Goal: Complete application form: Complete application form

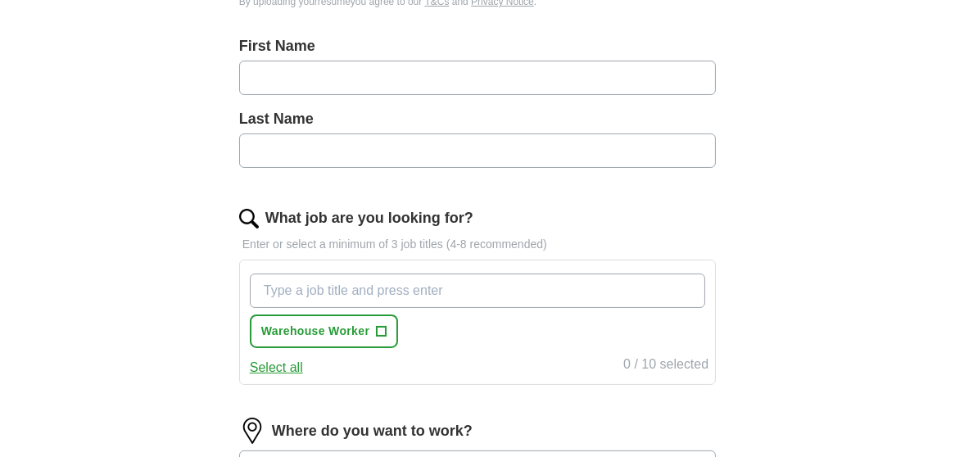
scroll to position [474, 0]
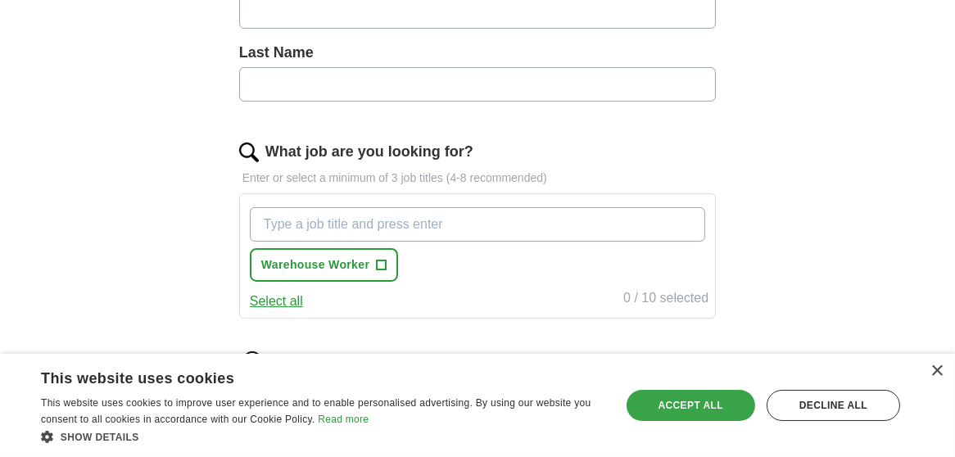
click at [695, 396] on div "Accept all" at bounding box center [691, 405] width 129 height 31
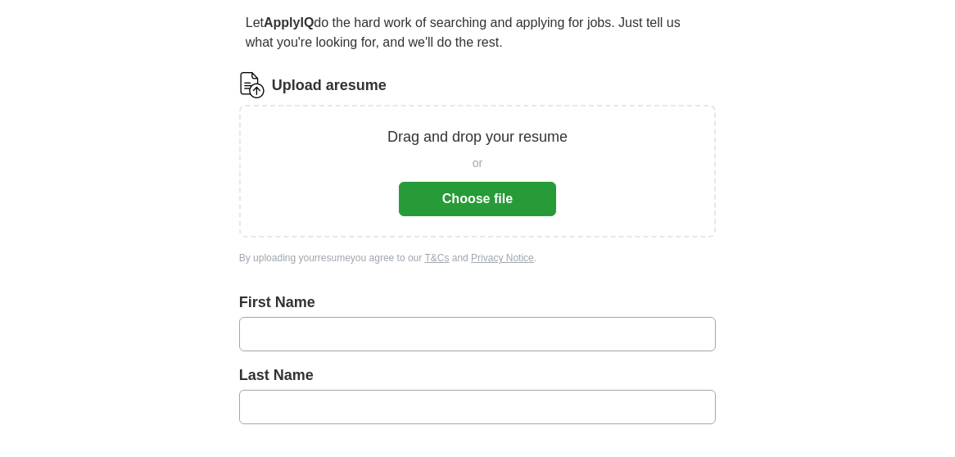
scroll to position [66, 0]
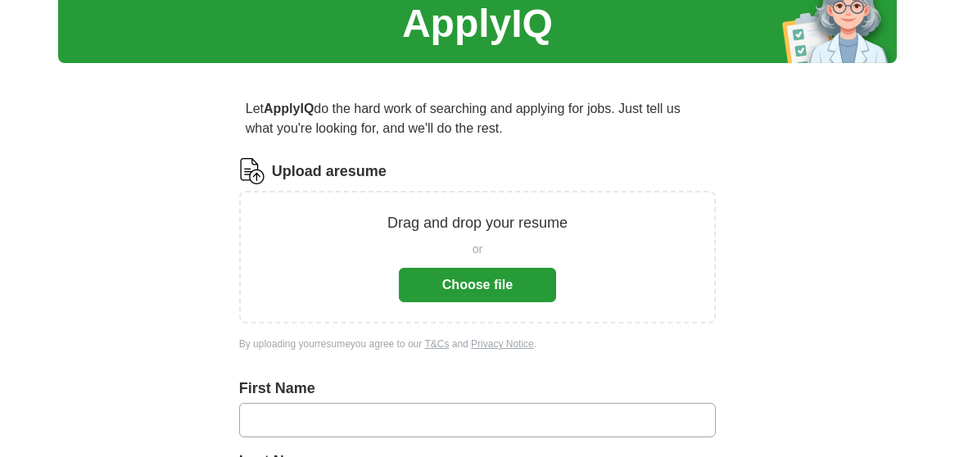
click at [484, 286] on button "Choose file" at bounding box center [477, 285] width 157 height 34
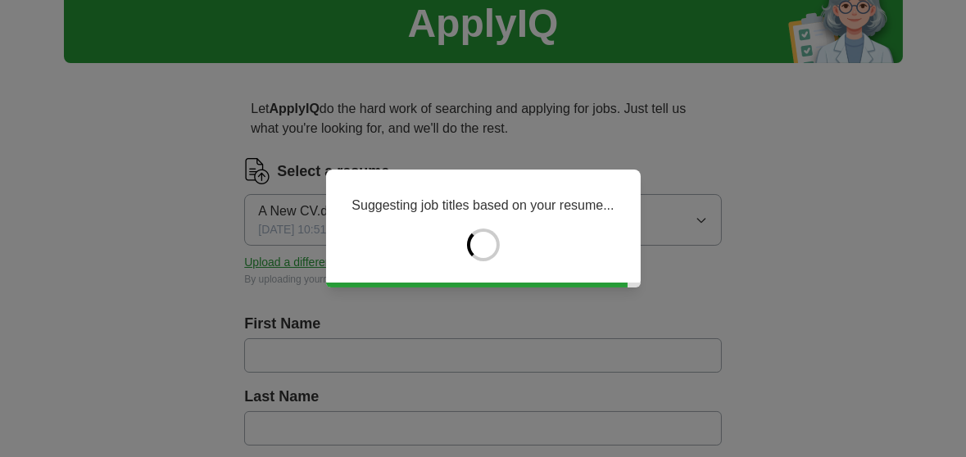
type input "*****"
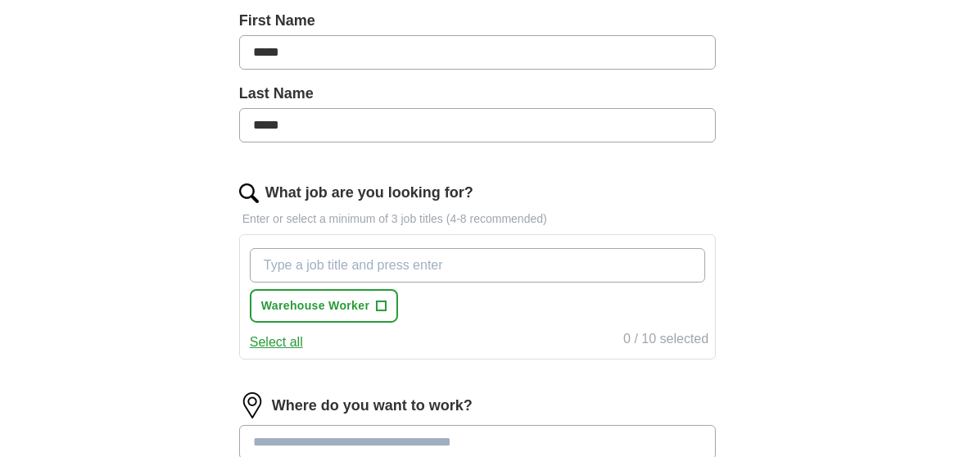
scroll to position [388, 0]
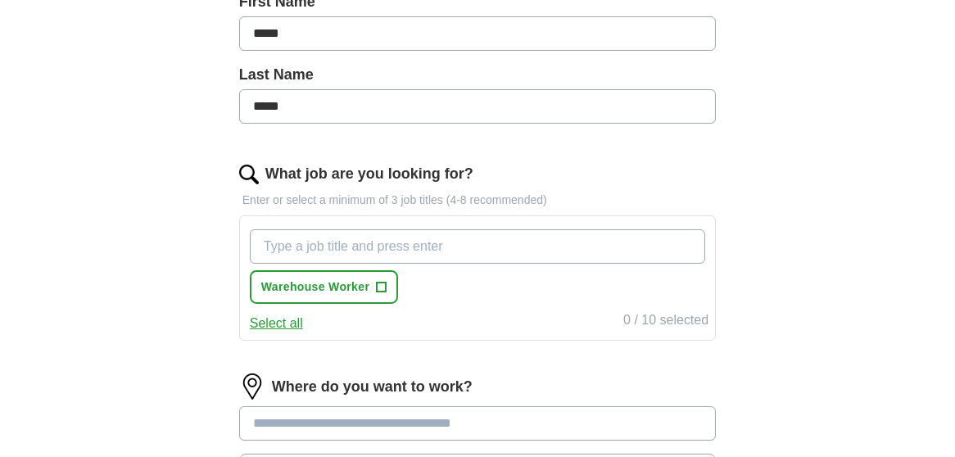
click at [526, 247] on input "What job are you looking for?" at bounding box center [478, 246] width 456 height 34
type input "Warehouse Operative"
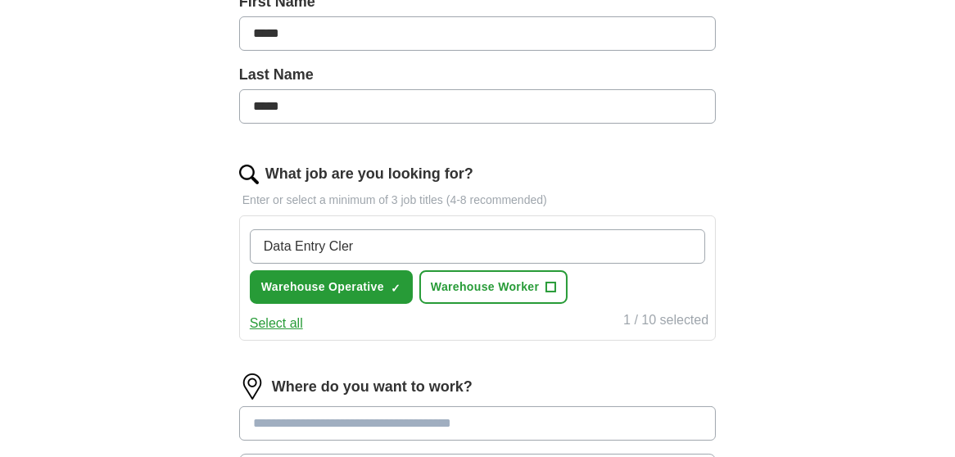
type input "Data Entry Clerk"
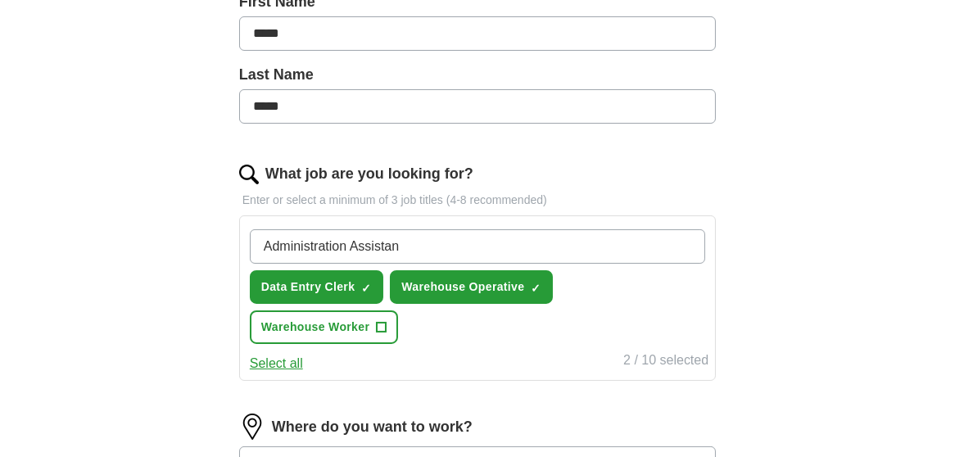
type input "Administration Assistant"
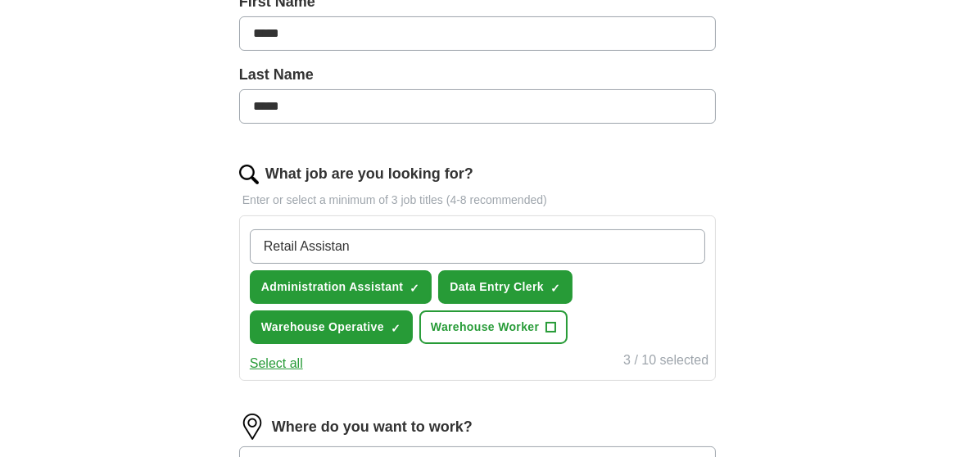
type input "Retail Assistant"
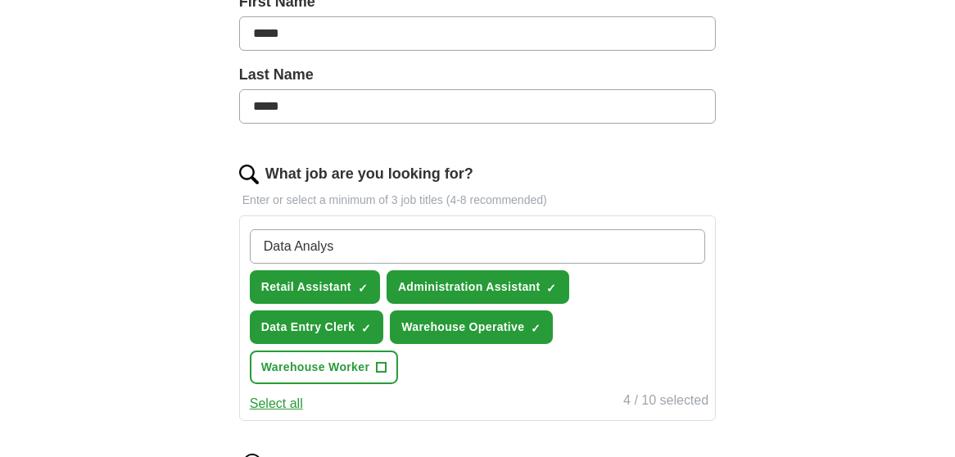
type input "Data Analyst"
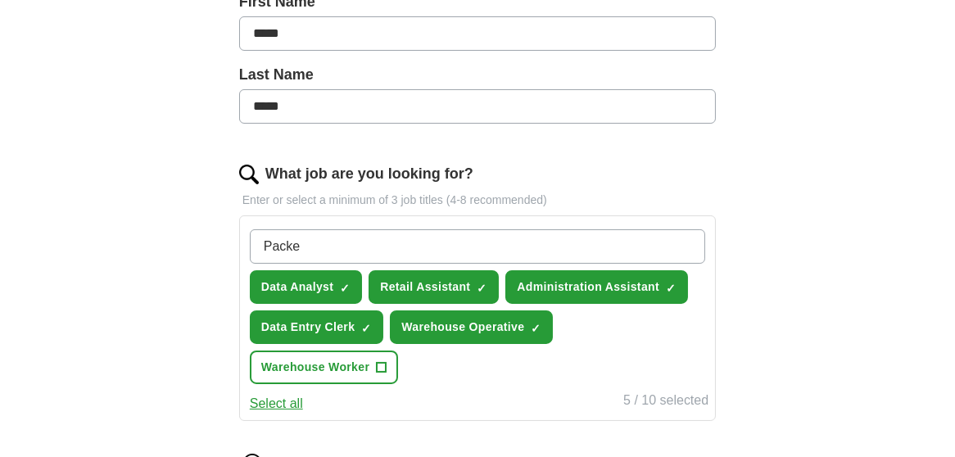
type input "Packer"
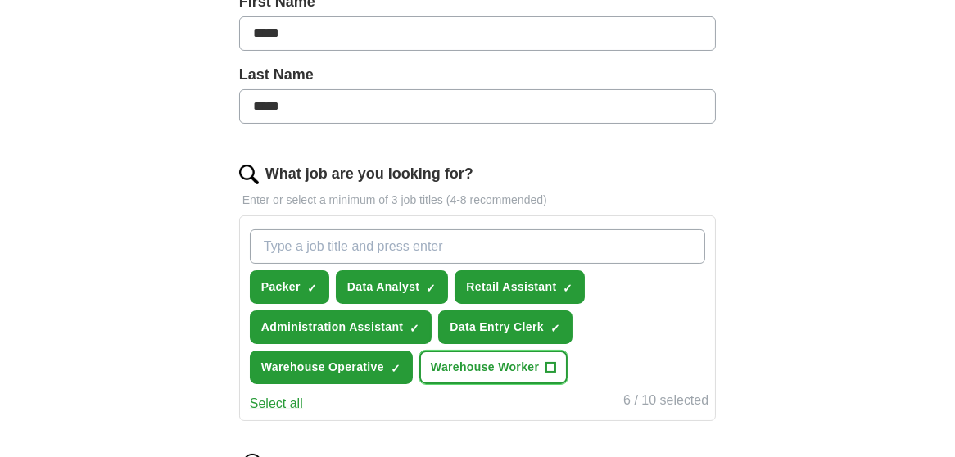
click at [552, 364] on span "+" at bounding box center [552, 367] width 10 height 13
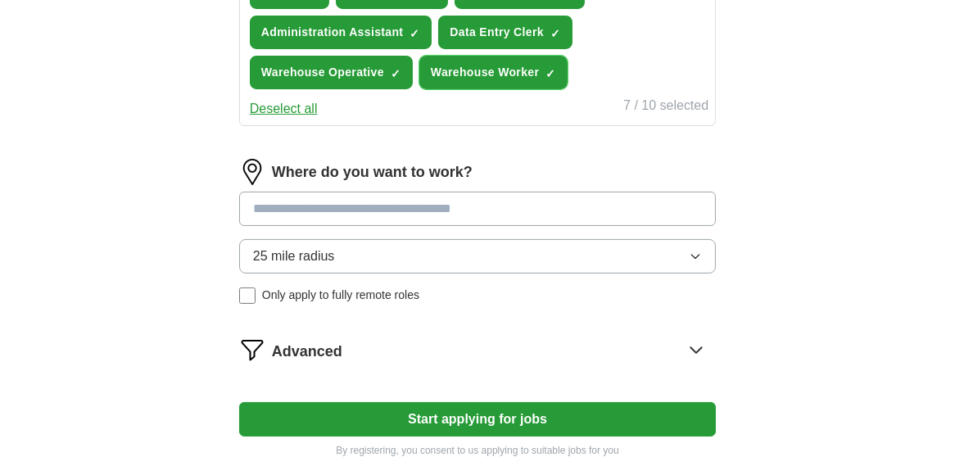
scroll to position [720, 0]
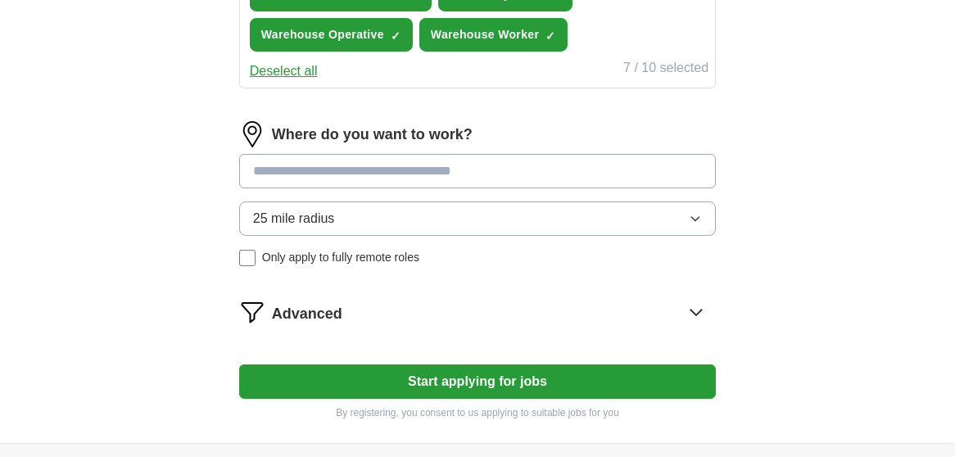
click at [469, 170] on input at bounding box center [477, 171] width 477 height 34
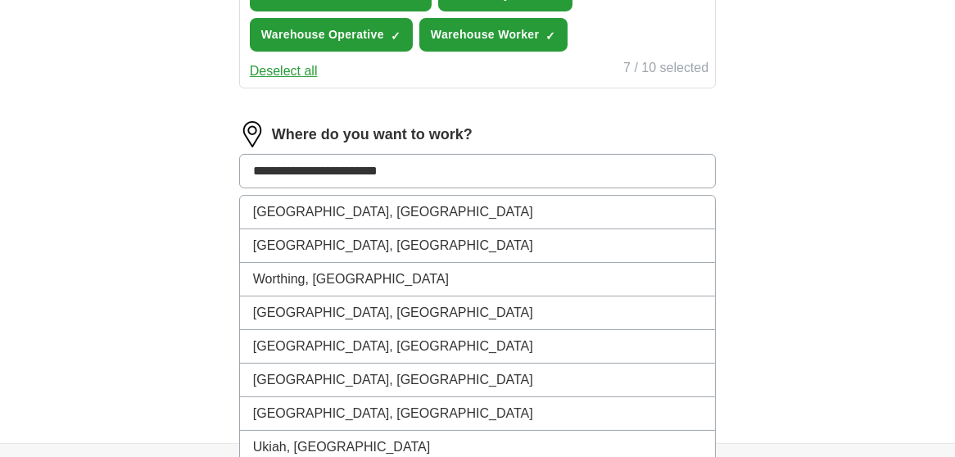
click at [239, 365] on button "Start applying for jobs" at bounding box center [477, 382] width 477 height 34
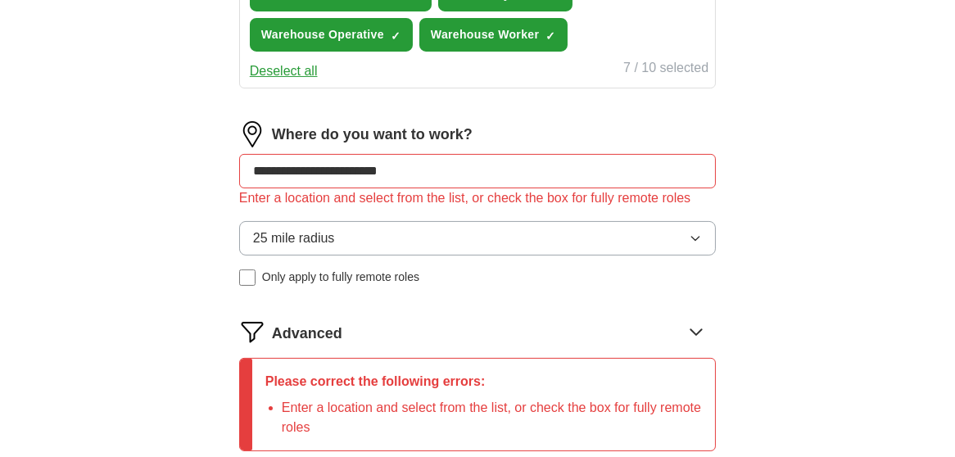
click at [345, 169] on input "**********" at bounding box center [477, 171] width 477 height 34
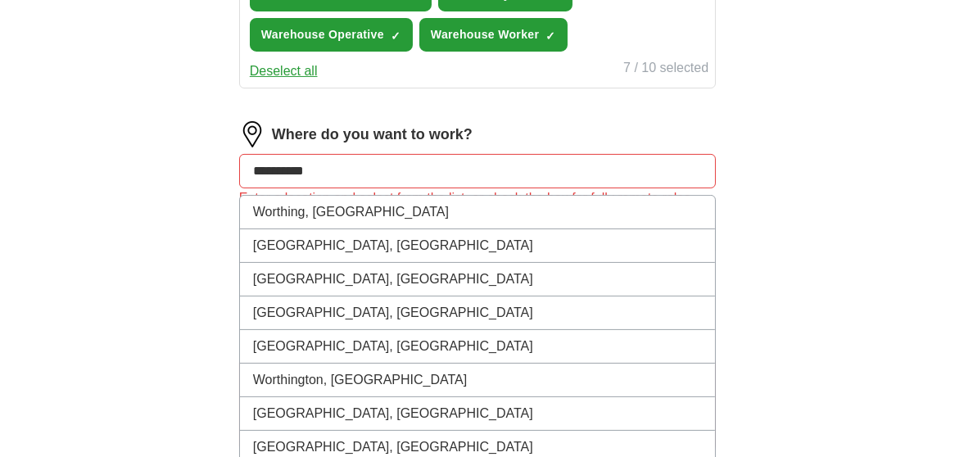
type input "*********"
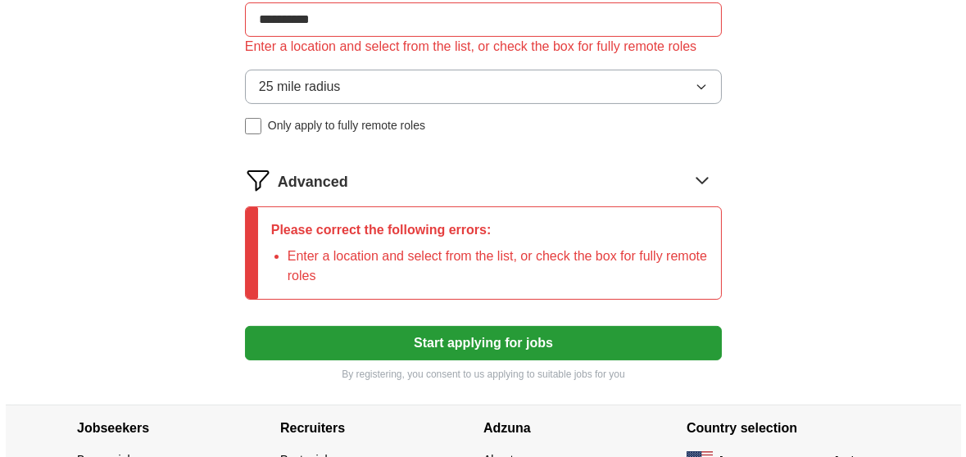
scroll to position [919, 0]
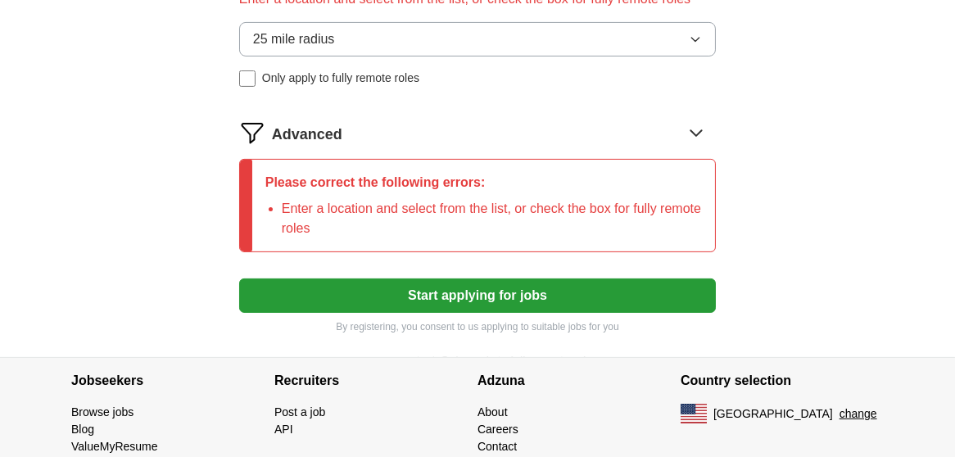
click at [840, 410] on button "change" at bounding box center [859, 414] width 38 height 17
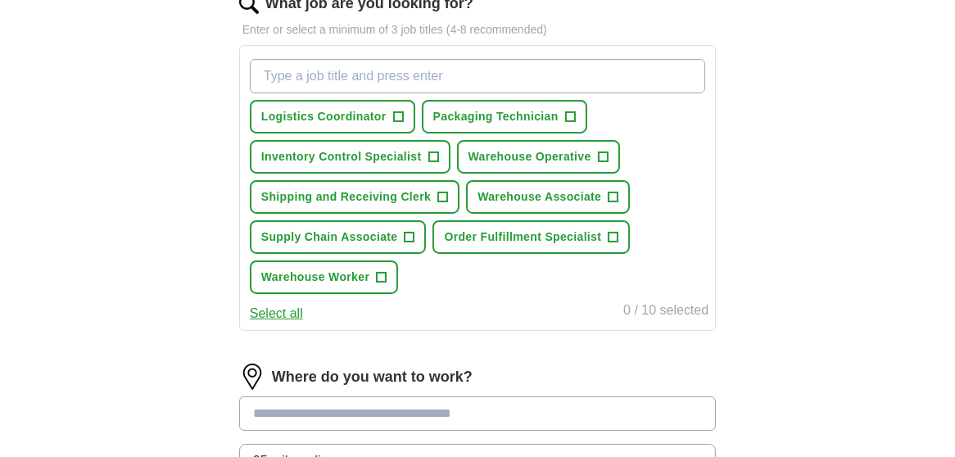
scroll to position [757, 0]
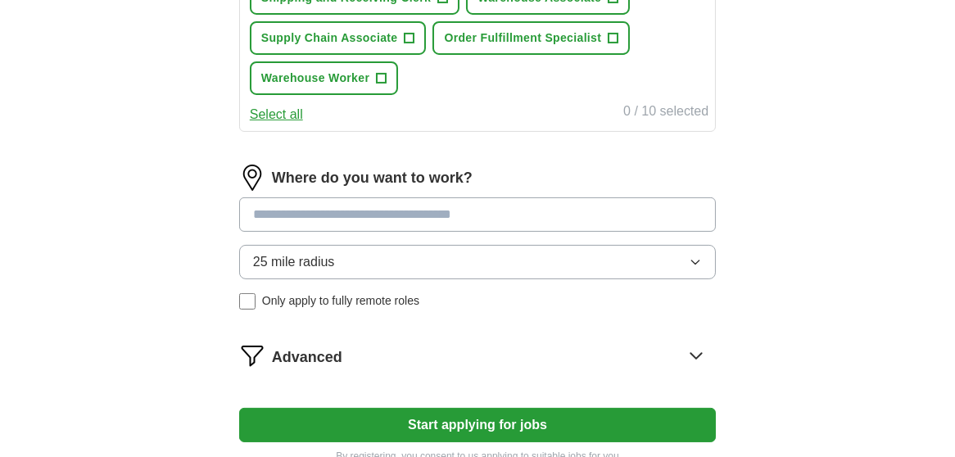
click at [696, 348] on icon at bounding box center [696, 356] width 26 height 26
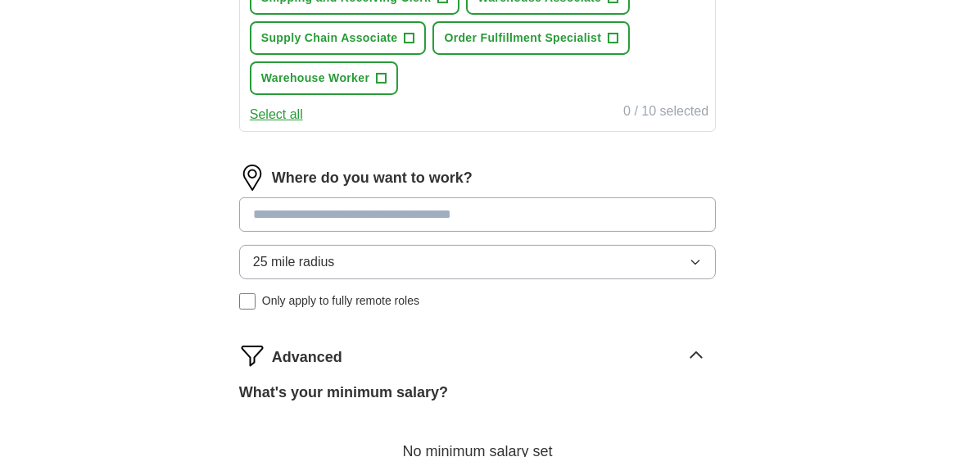
click at [696, 352] on icon at bounding box center [697, 355] width 11 height 6
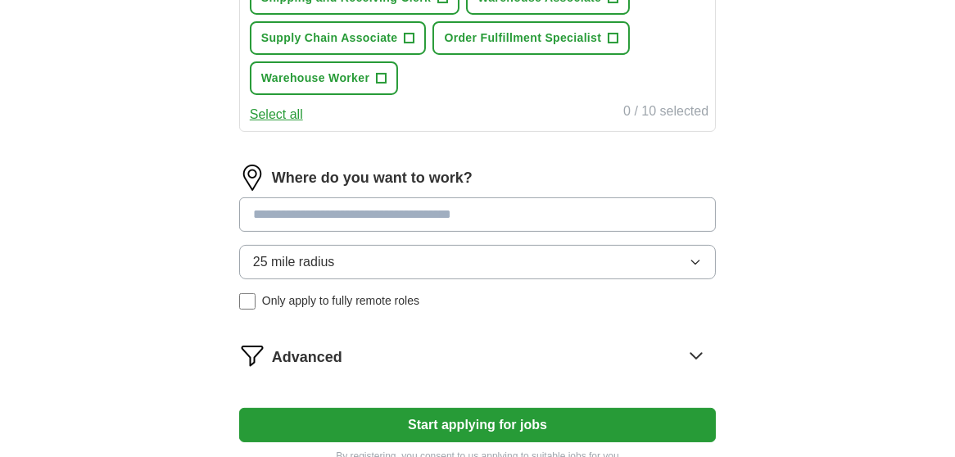
click at [484, 206] on input at bounding box center [477, 214] width 477 height 34
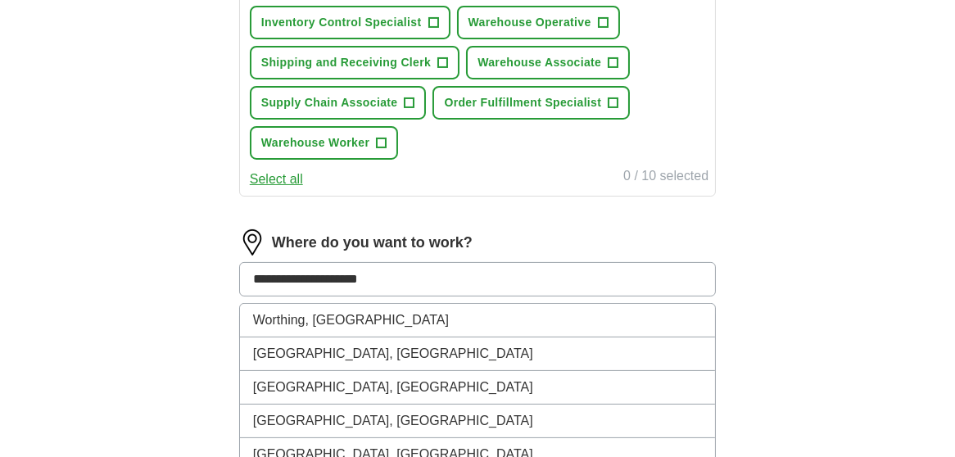
scroll to position [654, 0]
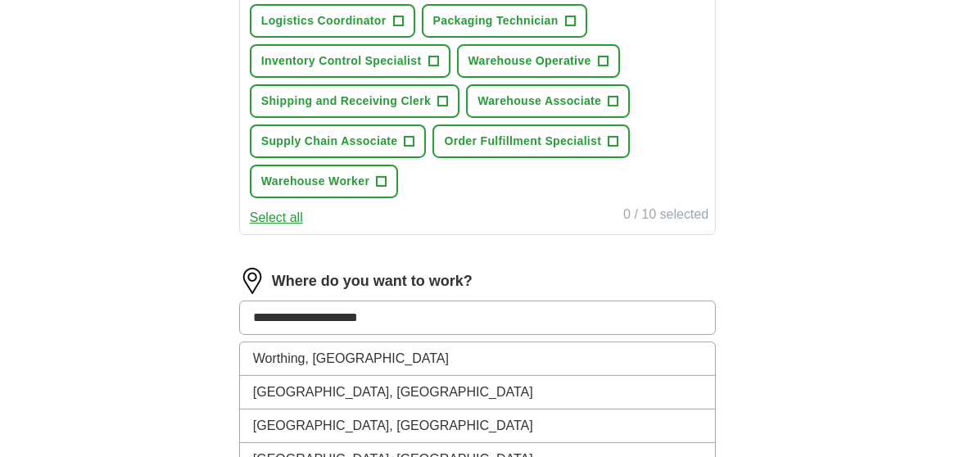
type input "**********"
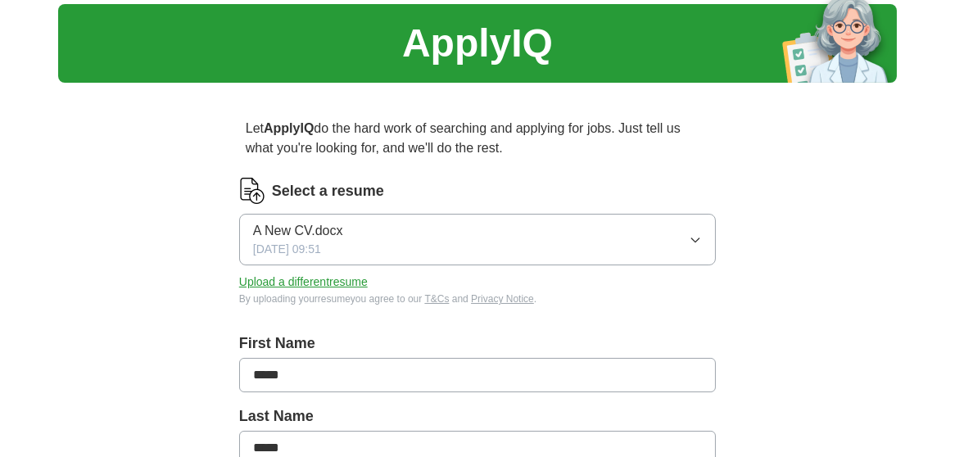
scroll to position [0, 0]
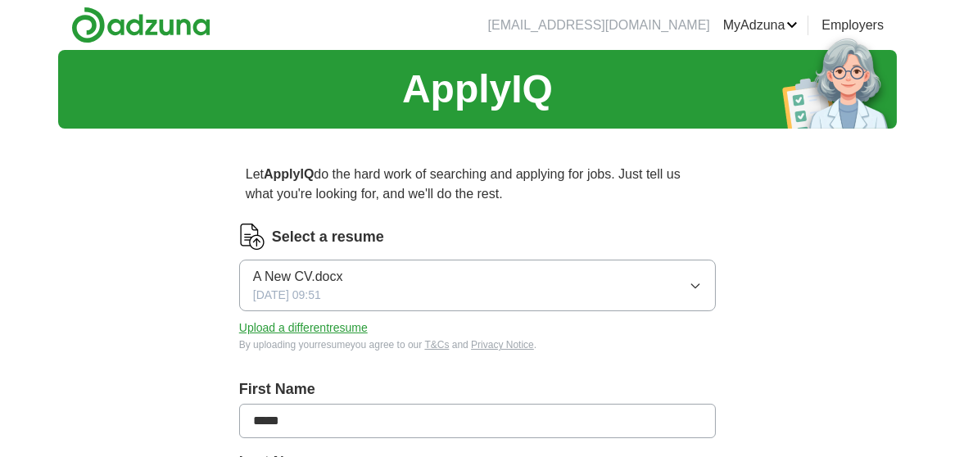
click at [0, 0] on link "Logout" at bounding box center [0, 0] width 0 height 0
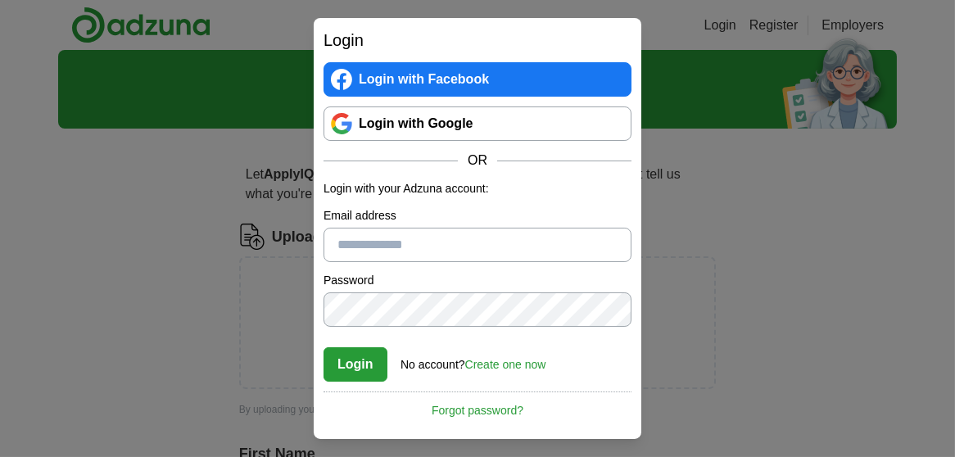
click at [837, 268] on div "Login Login with Facebook Login with Google OR Login with your Adzuna account: …" at bounding box center [477, 228] width 955 height 457
click at [808, 269] on div "Login Login with Facebook Login with Google OR Login with your Adzuna account: …" at bounding box center [477, 228] width 955 height 457
